Goal: Task Accomplishment & Management: Manage account settings

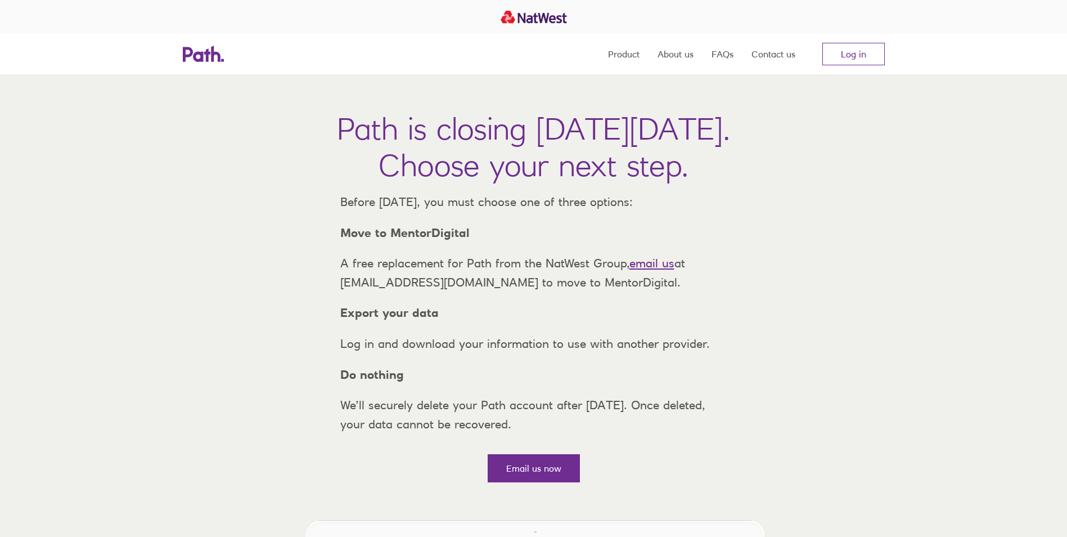
drag, startPoint x: 860, startPoint y: 40, endPoint x: 858, endPoint y: 34, distance: 6.4
click at [859, 35] on nav "Product About us FAQs Contact us Log in" at bounding box center [746, 54] width 277 height 41
click at [859, 49] on link "Log in" at bounding box center [854, 54] width 62 height 23
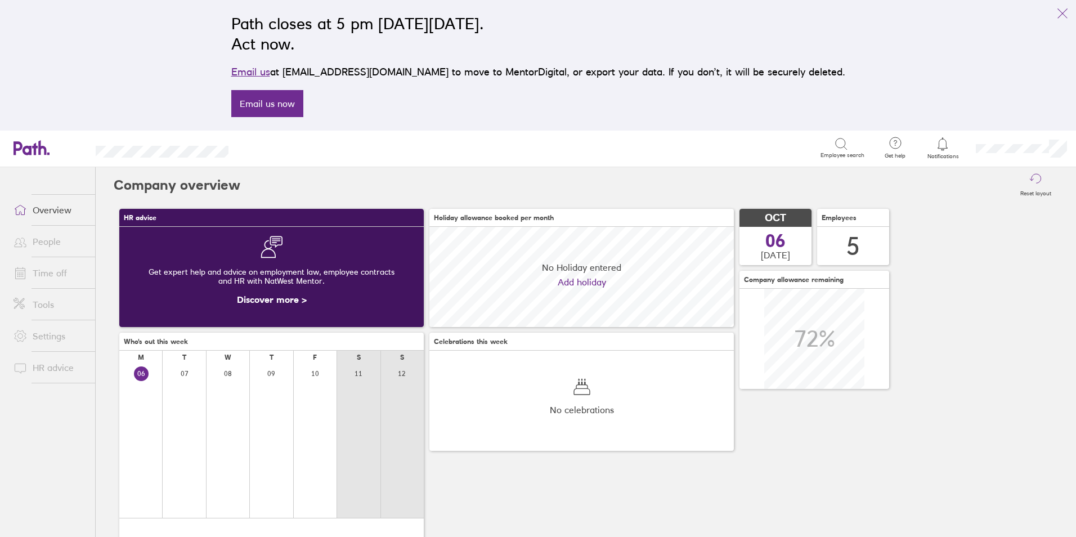
scroll to position [100, 304]
click at [64, 268] on link "Time off" at bounding box center [50, 273] width 91 height 23
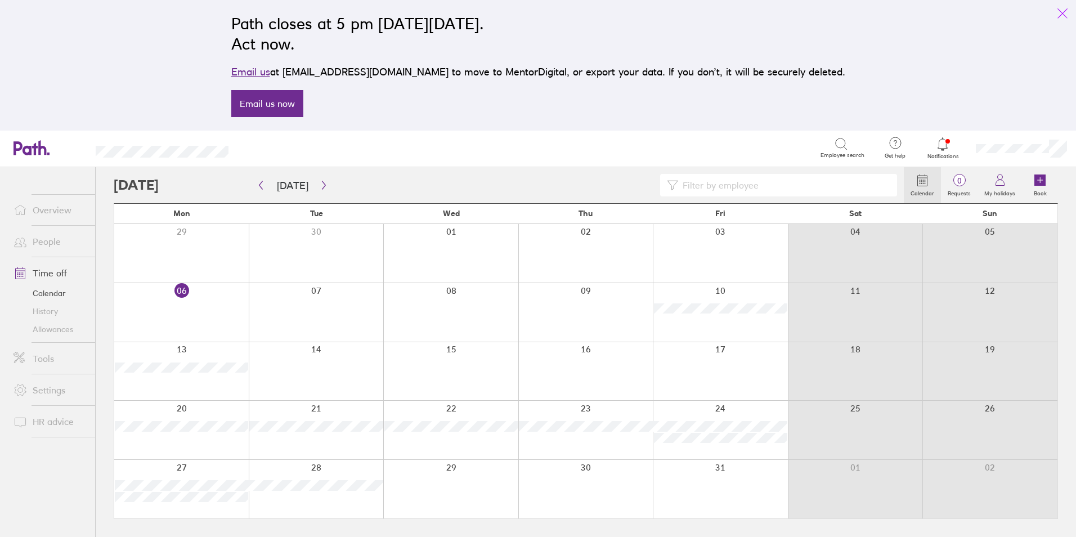
click at [1058, 19] on icon "link" at bounding box center [1063, 14] width 14 height 14
